Goal: Find specific page/section: Find specific page/section

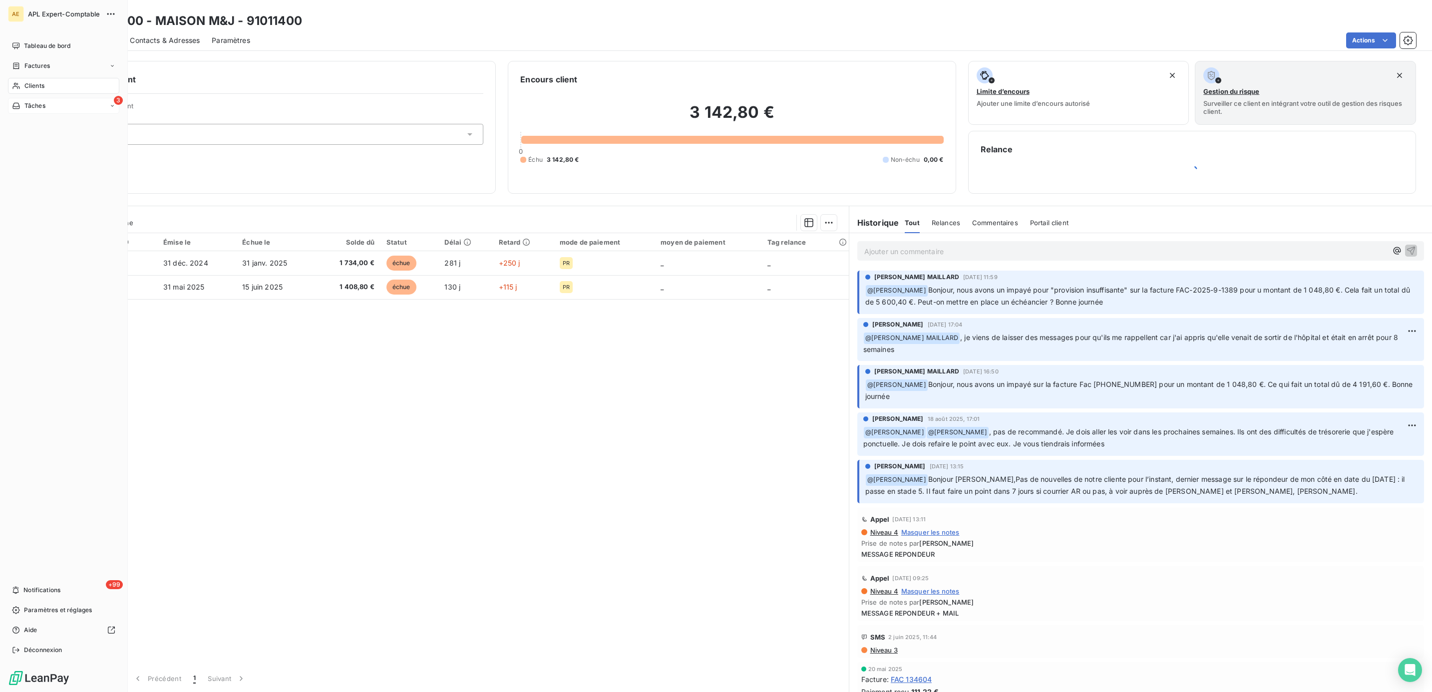
click at [34, 101] on span "Tâches" at bounding box center [34, 105] width 21 height 9
click at [35, 90] on span "Clients" at bounding box center [34, 85] width 20 height 9
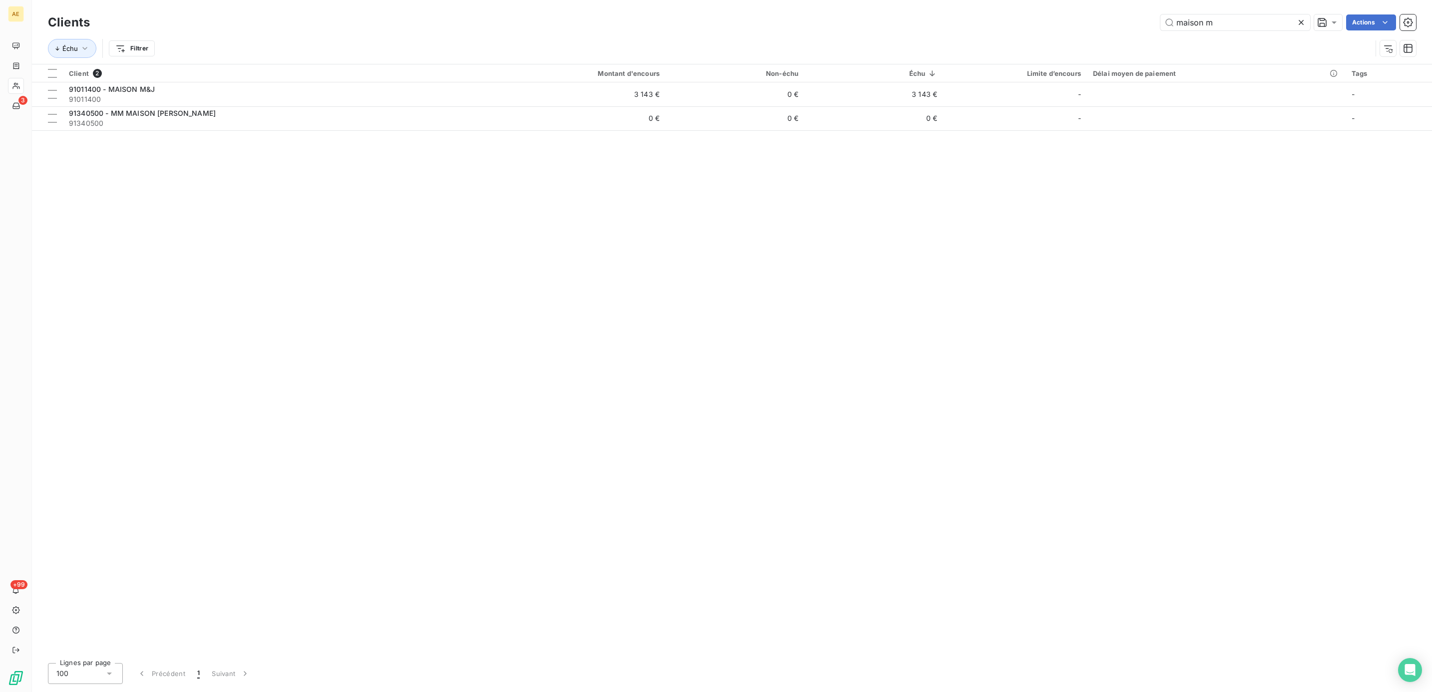
drag, startPoint x: 1225, startPoint y: 27, endPoint x: 1079, endPoint y: 21, distance: 145.9
click at [1079, 21] on div "maison m Actions" at bounding box center [759, 22] width 1315 height 16
type input "seillier"
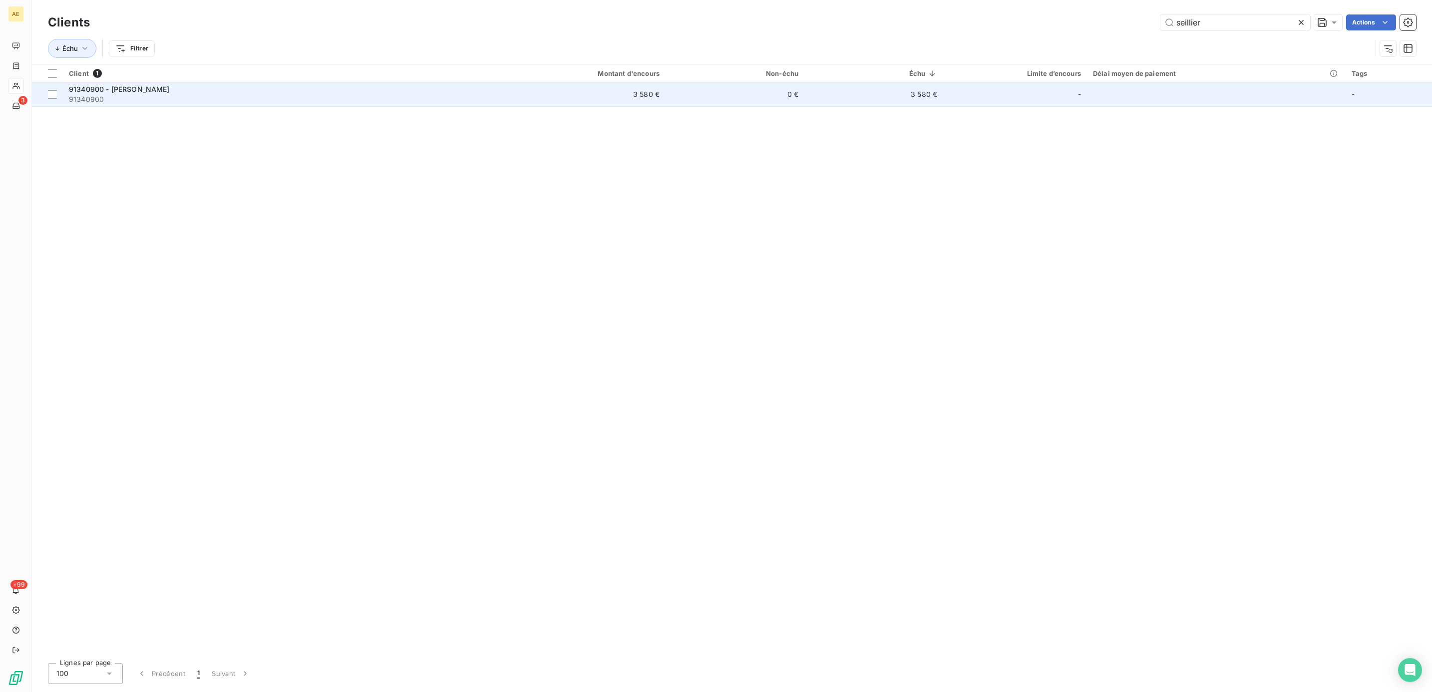
click at [136, 89] on span "91340900 - [PERSON_NAME]" at bounding box center [119, 89] width 101 height 8
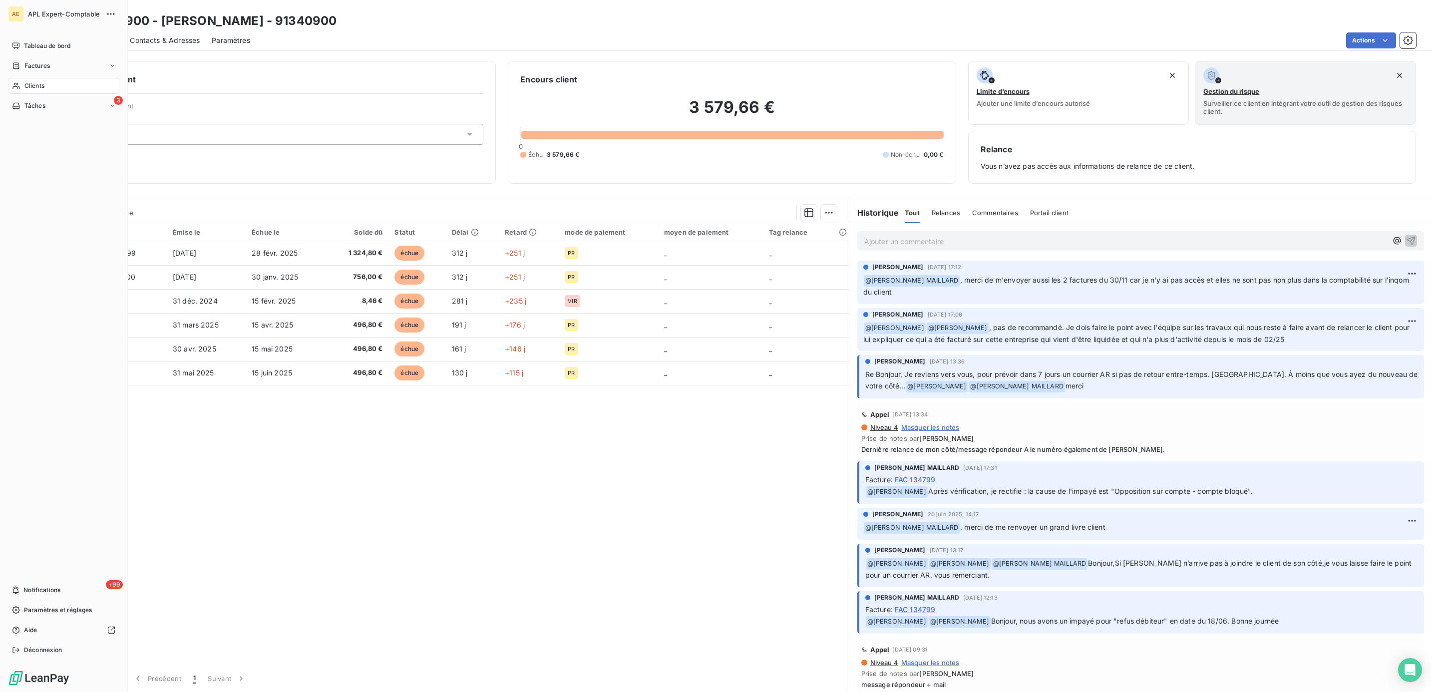
click at [32, 84] on span "Clients" at bounding box center [34, 85] width 20 height 9
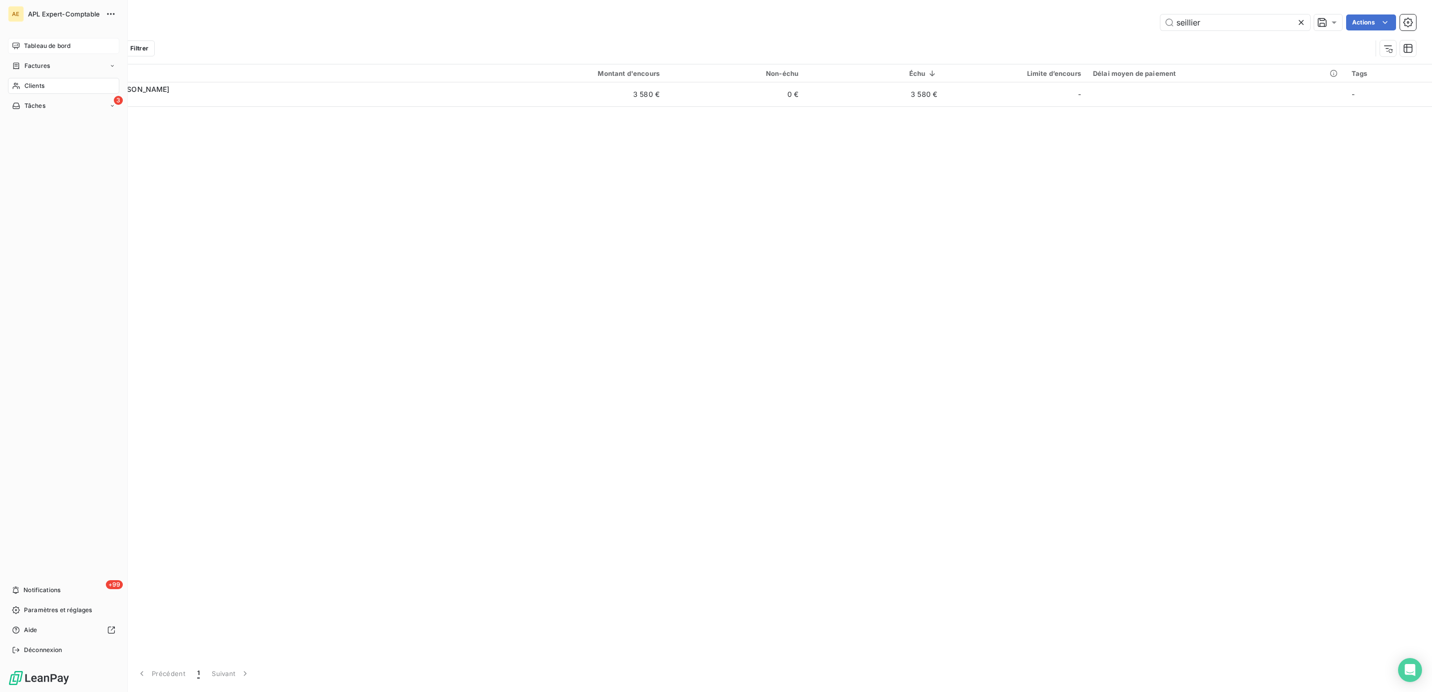
click at [53, 51] on div "Tableau de bord" at bounding box center [63, 46] width 111 height 16
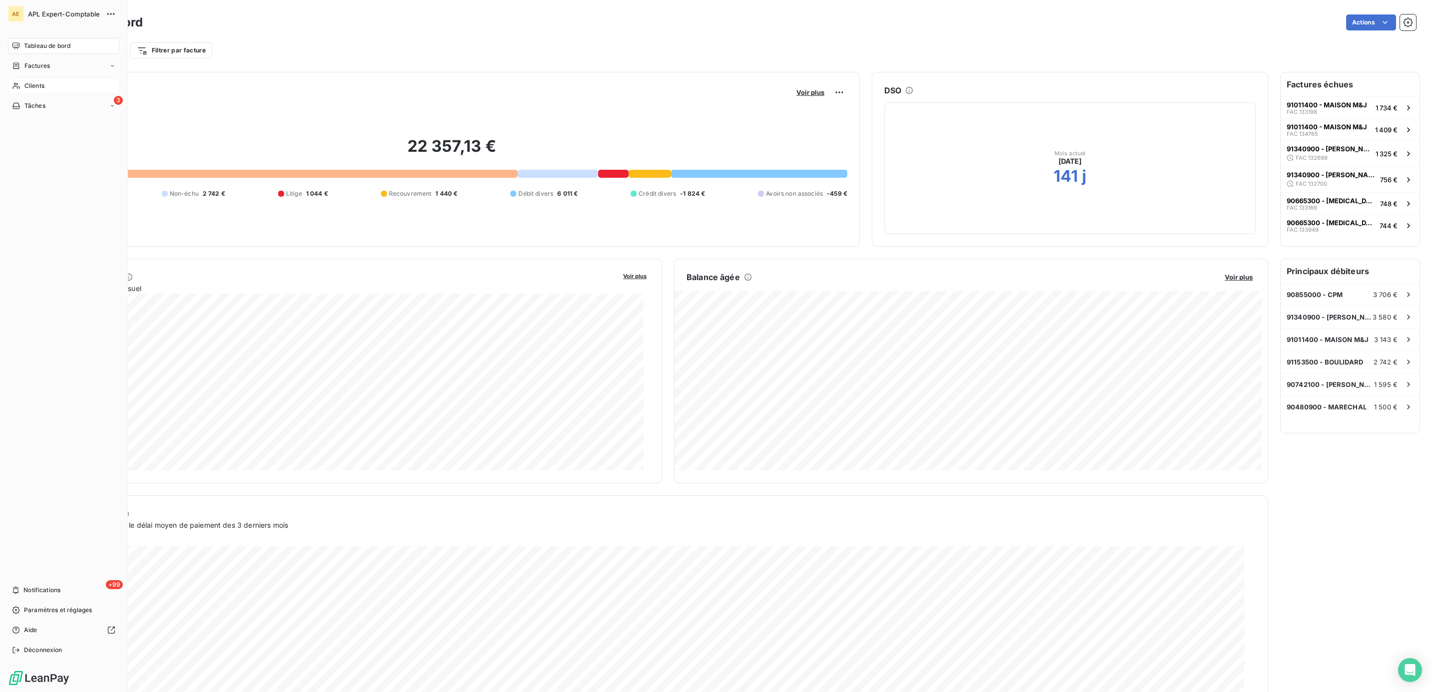
click at [27, 85] on span "Clients" at bounding box center [34, 85] width 20 height 9
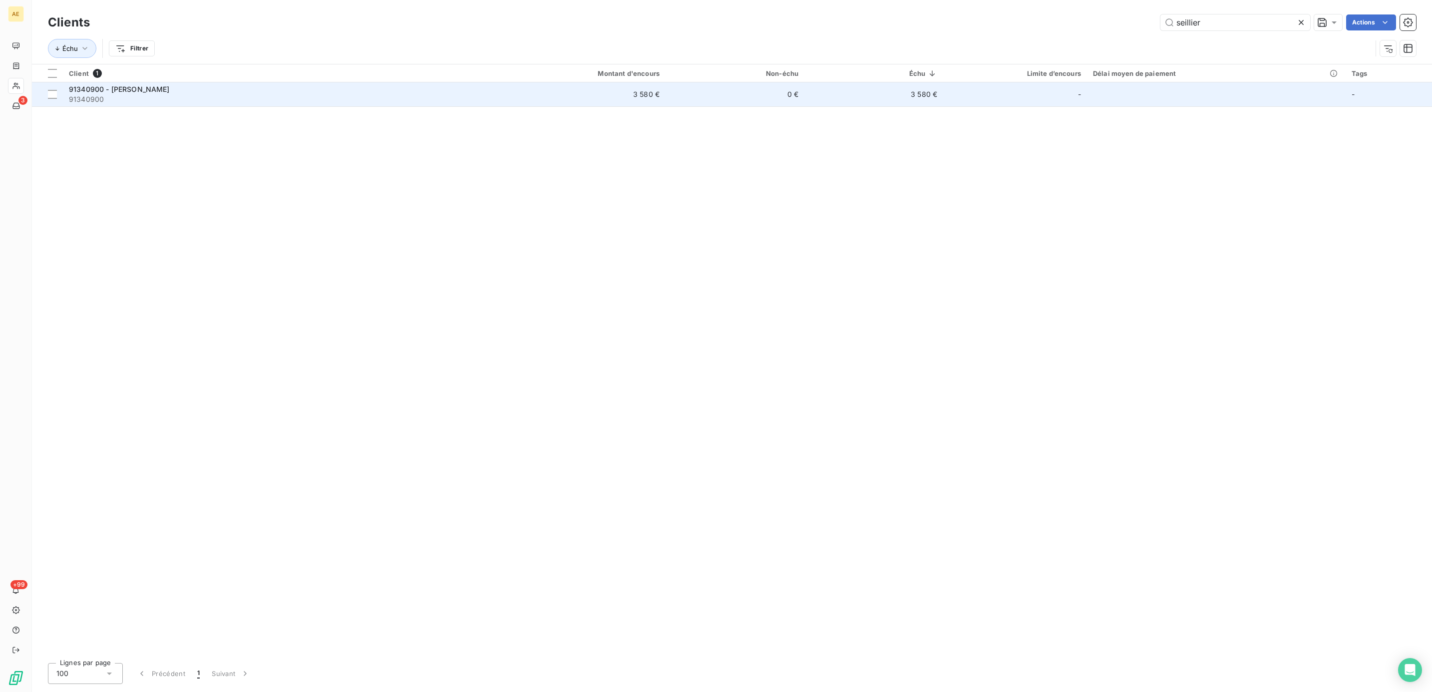
click at [153, 95] on span "91340900" at bounding box center [271, 99] width 405 height 10
